Goal: Information Seeking & Learning: Learn about a topic

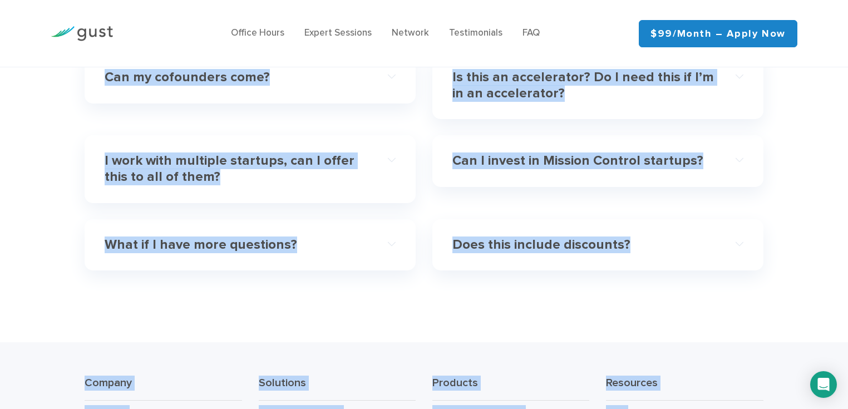
scroll to position [3718, 0]
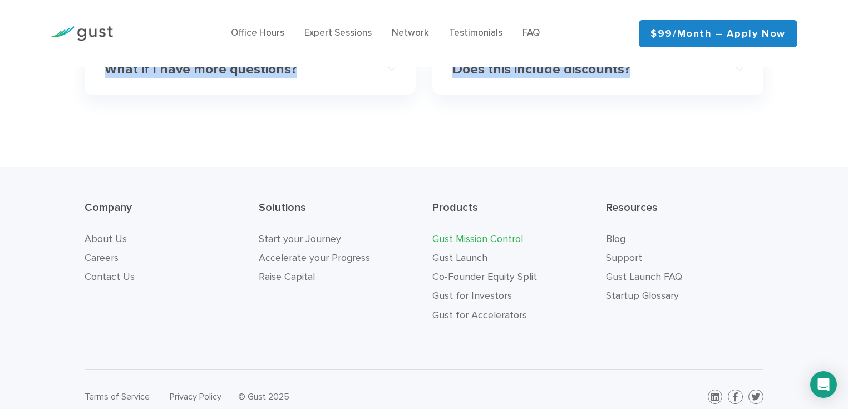
drag, startPoint x: 111, startPoint y: 112, endPoint x: 655, endPoint y: 86, distance: 544.0
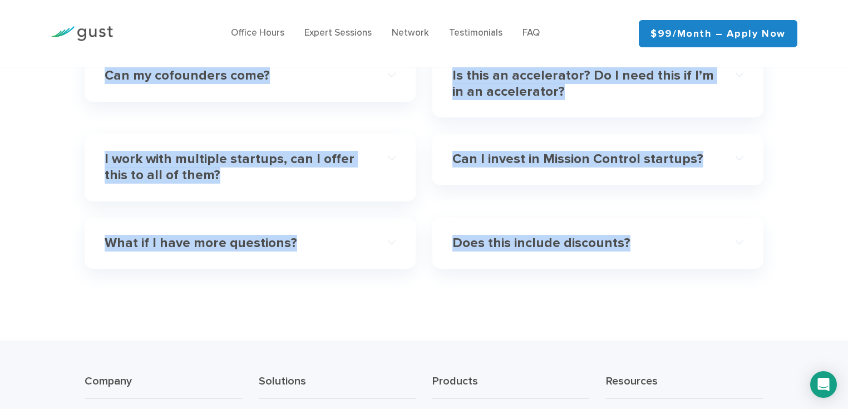
scroll to position [3540, 0]
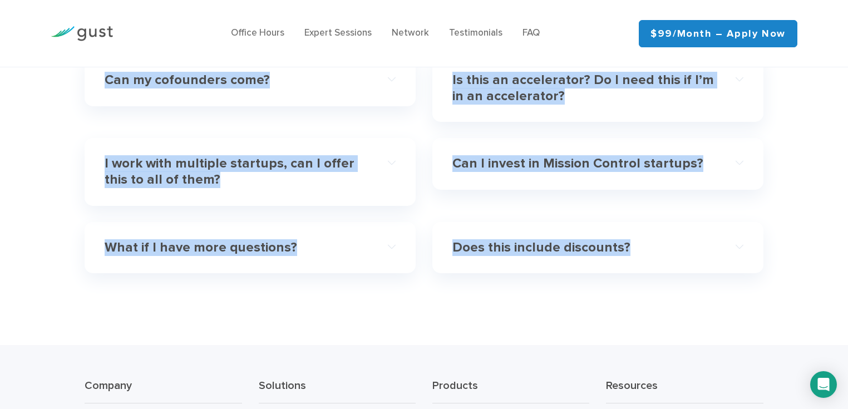
copy div "Loremips dolo sitamet consect adip elitse doeiusmo Temp Incidid Utlabor et d ma…"
click at [769, 138] on div "Can I invest in Mission Control startups? If you’re interested in a first look …" at bounding box center [598, 180] width 348 height 84
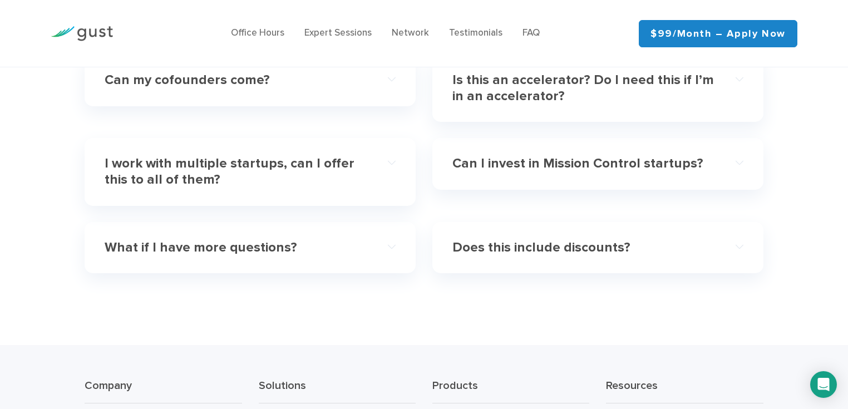
click at [662, 156] on h4 "Can I invest in Mission Control startups?" at bounding box center [584, 164] width 262 height 16
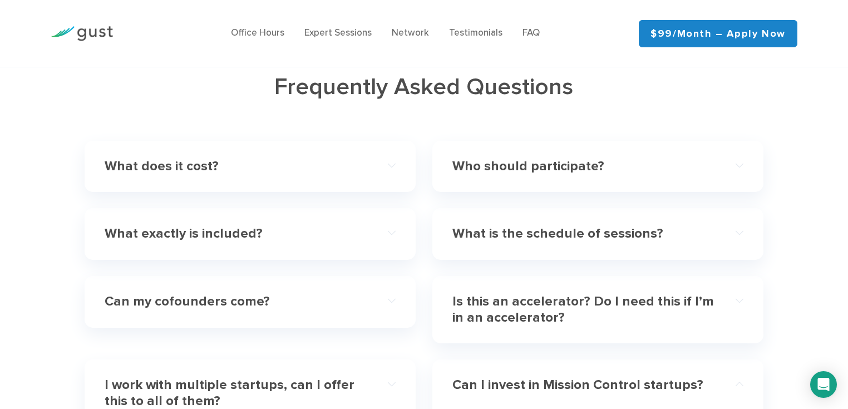
scroll to position [3317, 0]
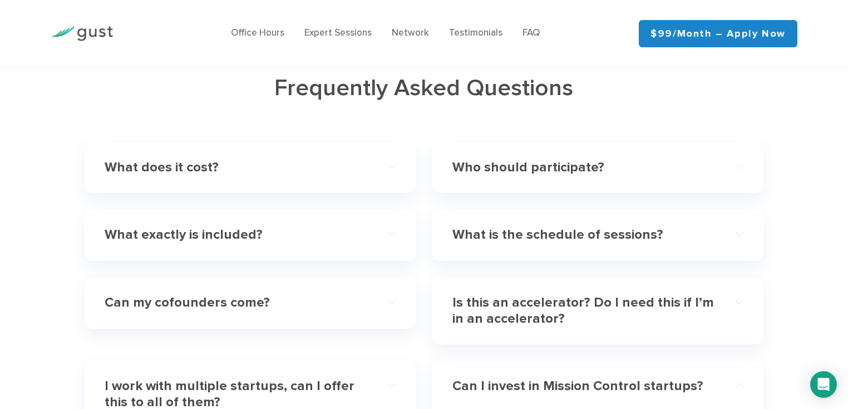
click at [259, 160] on h4 "What does it cost?" at bounding box center [236, 168] width 262 height 16
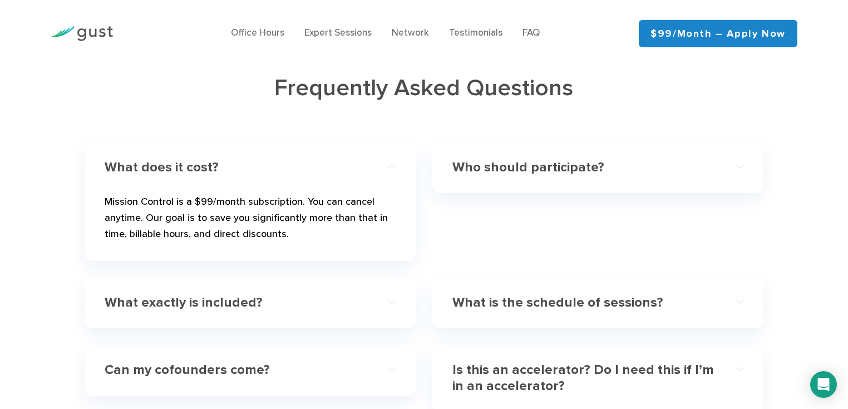
click at [469, 160] on h4 "Who should participate?" at bounding box center [584, 168] width 262 height 16
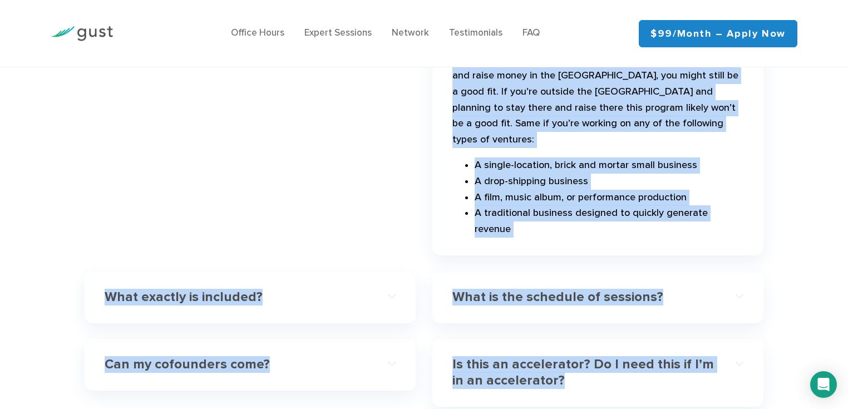
scroll to position [3584, 0]
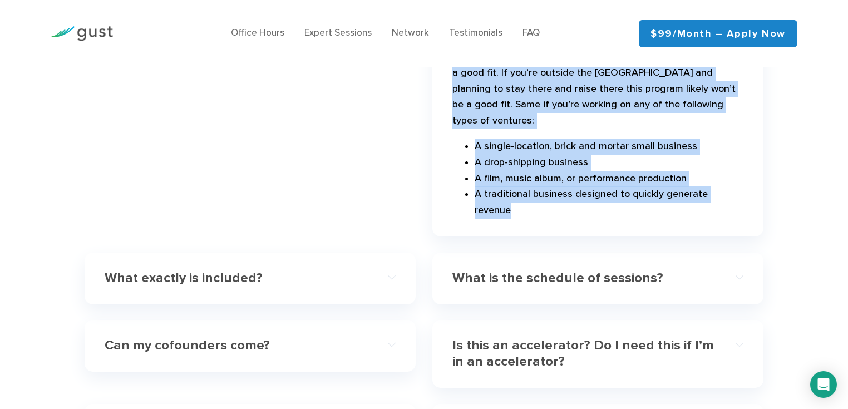
drag, startPoint x: 450, startPoint y: 115, endPoint x: 740, endPoint y: 168, distance: 295.4
click at [740, 168] on div "Who should participate? The program and its benefits are primarily geared towar…" at bounding box center [598, 56] width 331 height 362
copy div "Who should participate? The program and its benefits are primarily geared towar…"
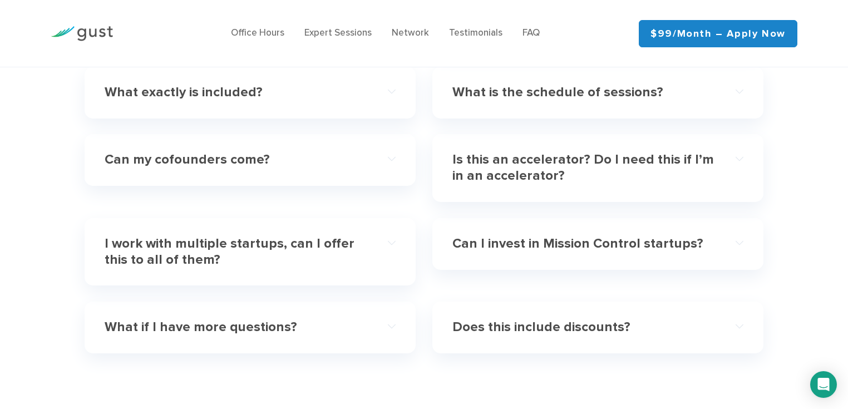
scroll to position [3629, 0]
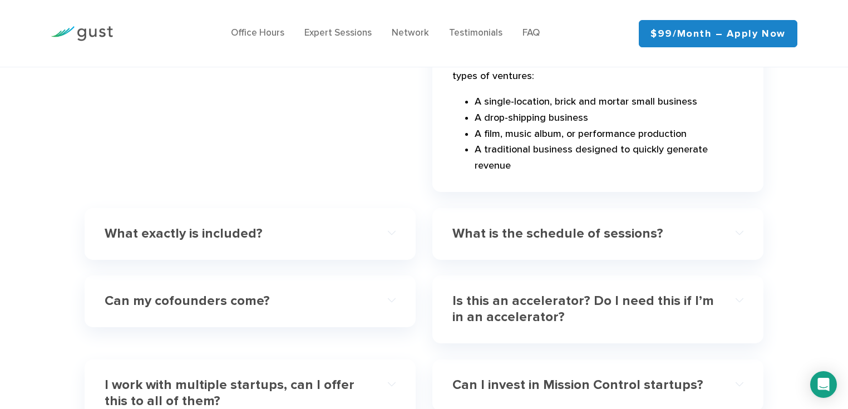
click at [292, 217] on div "What exactly is included?" at bounding box center [250, 234] width 291 height 34
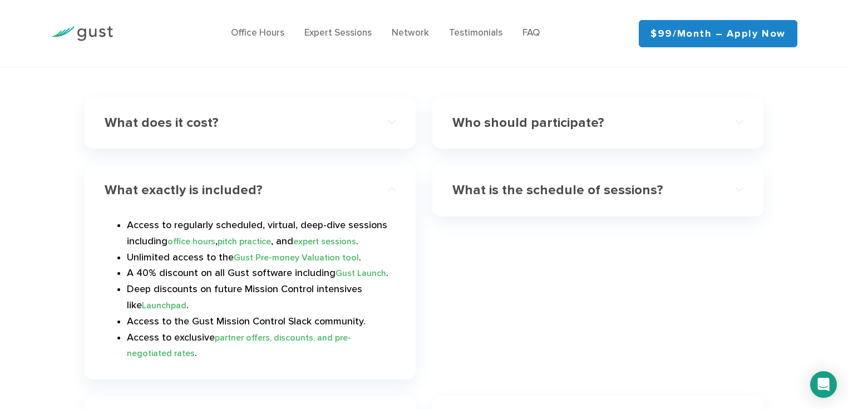
scroll to position [3406, 0]
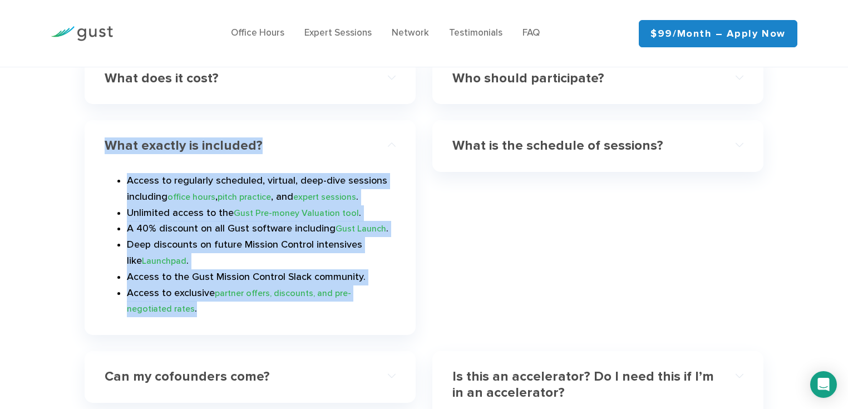
drag, startPoint x: 98, startPoint y: 129, endPoint x: 291, endPoint y: 301, distance: 258.3
click at [291, 301] on div "What exactly is included? Access to regularly scheduled, virtual, deep-dive ses…" at bounding box center [250, 227] width 331 height 215
copy div "What exactly is included? Access to regularly scheduled, virtual, deep-dive ses…"
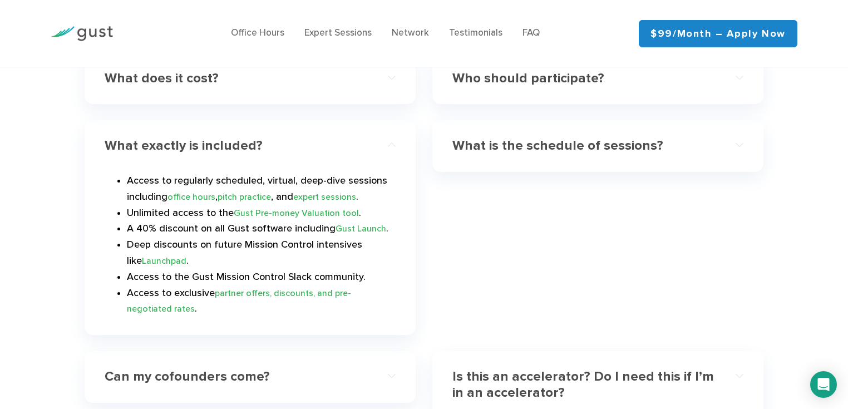
click at [45, 120] on div "Frequently Asked Questions What does it cost? Mission Control is a $99/month su…" at bounding box center [424, 278] width 848 height 616
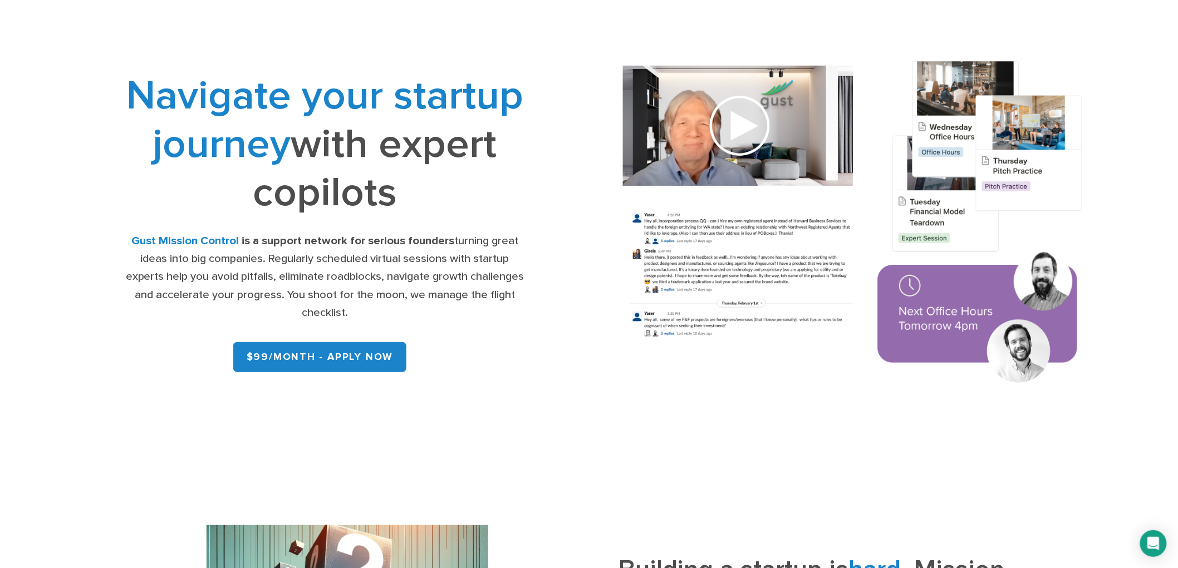
scroll to position [0, 0]
